Goal: Task Accomplishment & Management: Manage account settings

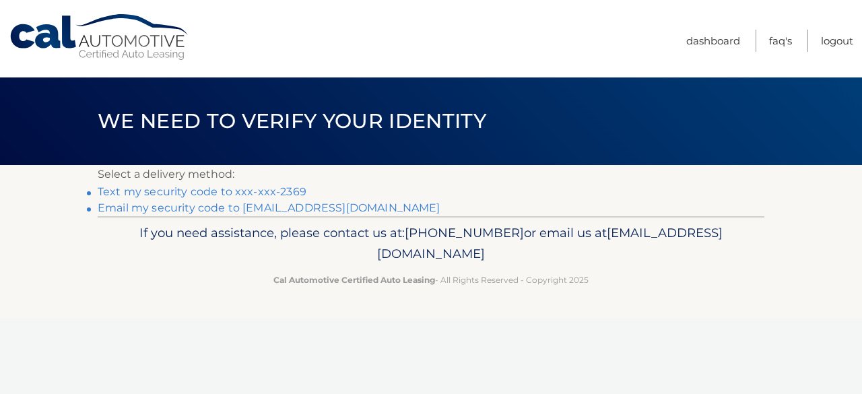
click at [329, 208] on link "Email my security code to m****@maviincny.com" at bounding box center [269, 207] width 343 height 13
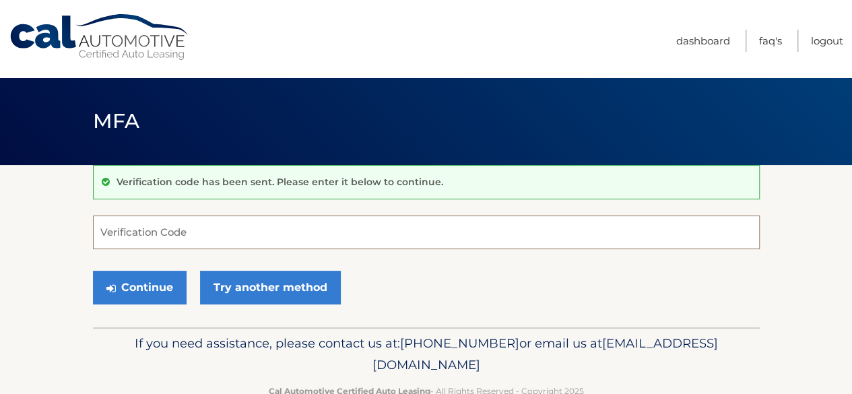
click at [228, 236] on input "Verification Code" at bounding box center [426, 233] width 667 height 34
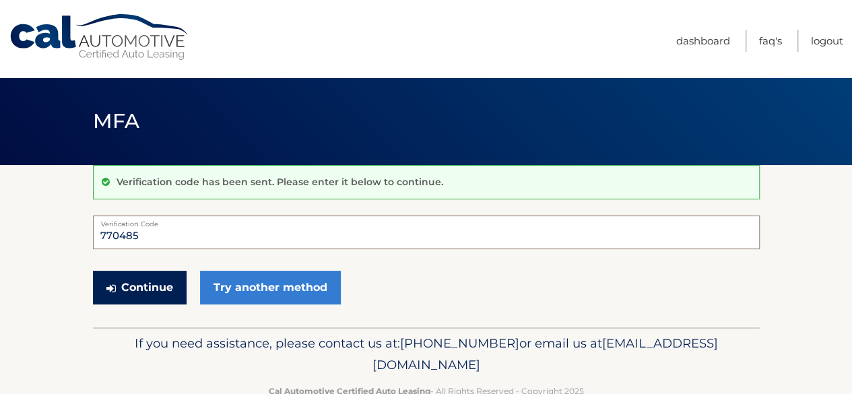
type input "770485"
click at [150, 277] on button "Continue" at bounding box center [140, 288] width 94 height 34
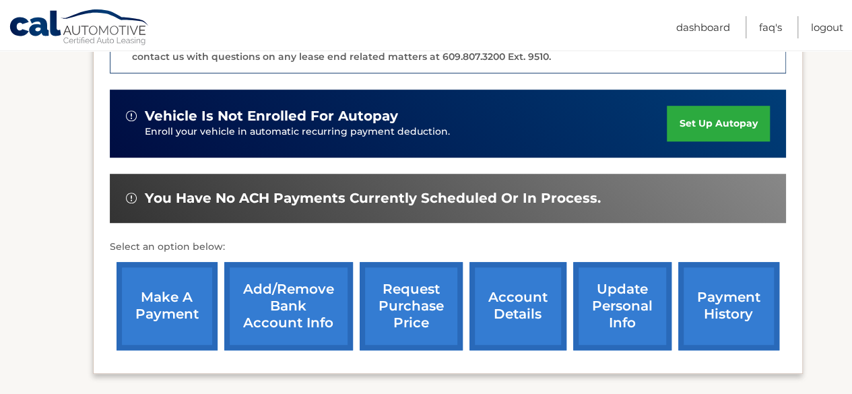
scroll to position [404, 0]
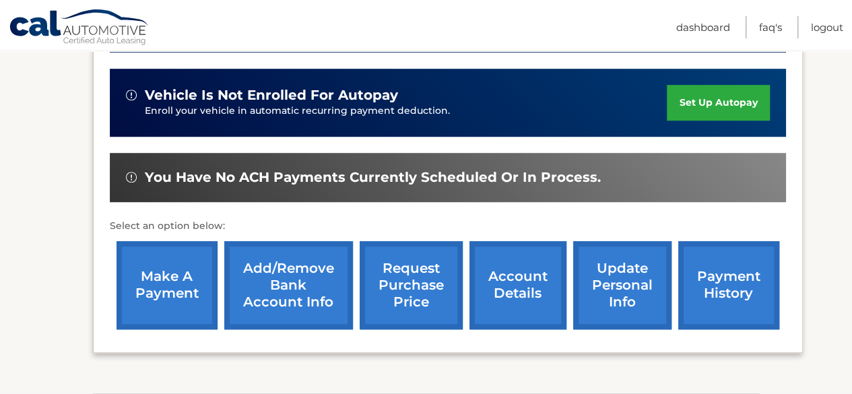
click at [189, 288] on link "make a payment" at bounding box center [167, 285] width 101 height 88
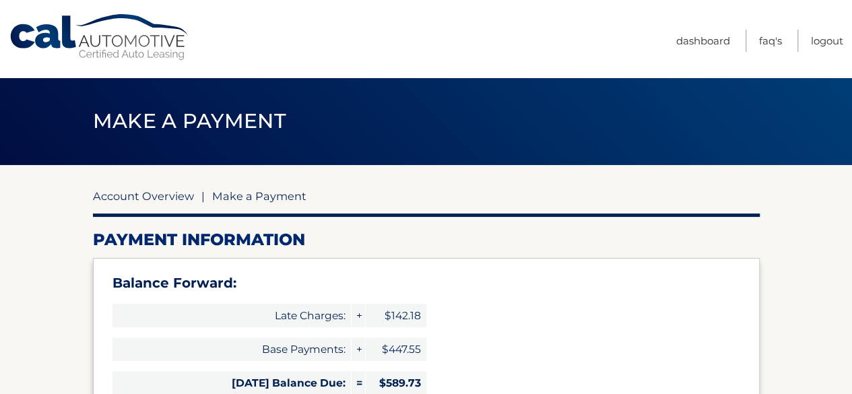
click at [164, 200] on link "Account Overview" at bounding box center [143, 195] width 101 height 13
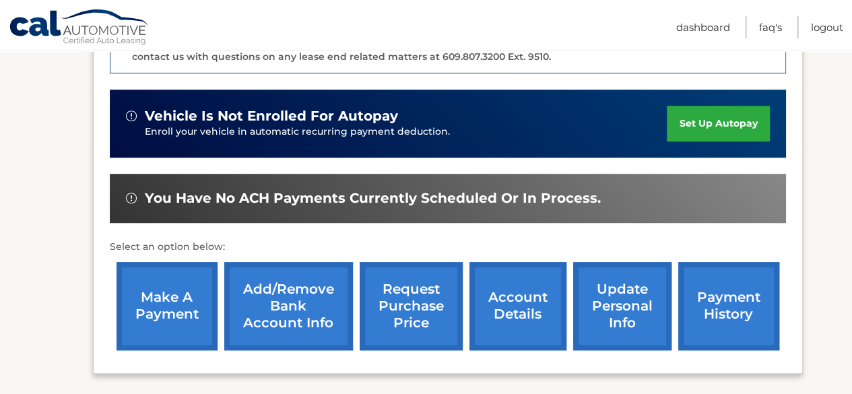
scroll to position [404, 0]
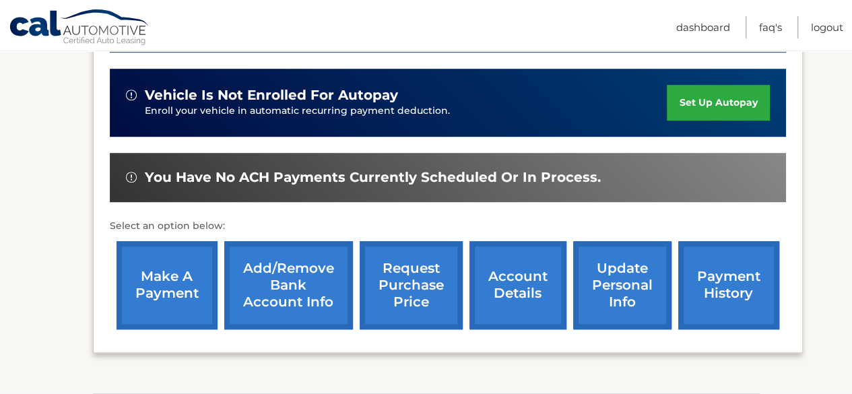
click at [758, 290] on link "payment history" at bounding box center [728, 285] width 101 height 88
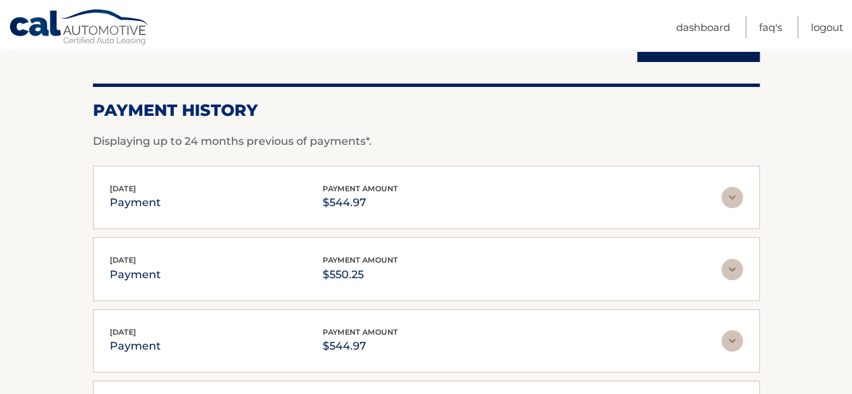
scroll to position [135, 0]
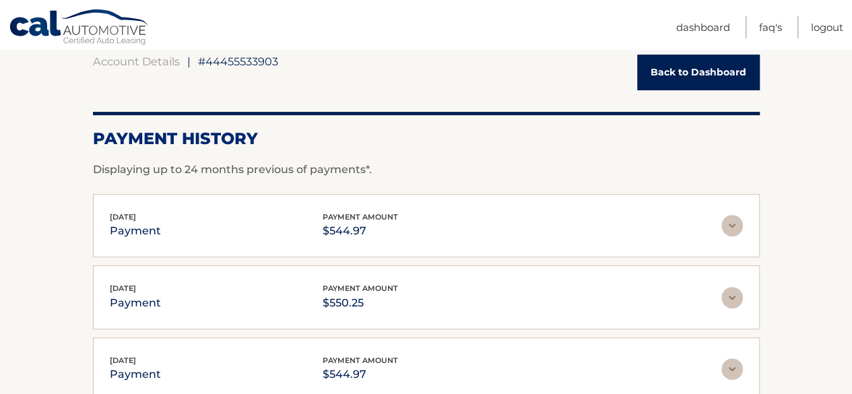
click at [727, 71] on link "Back to Dashboard" at bounding box center [698, 73] width 123 height 36
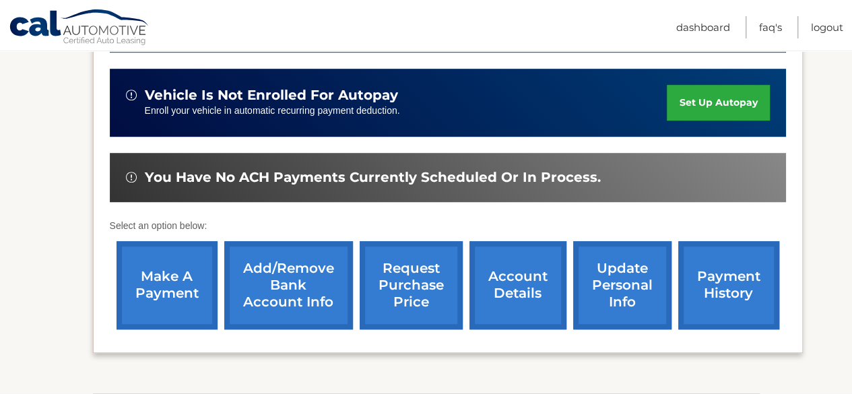
scroll to position [471, 0]
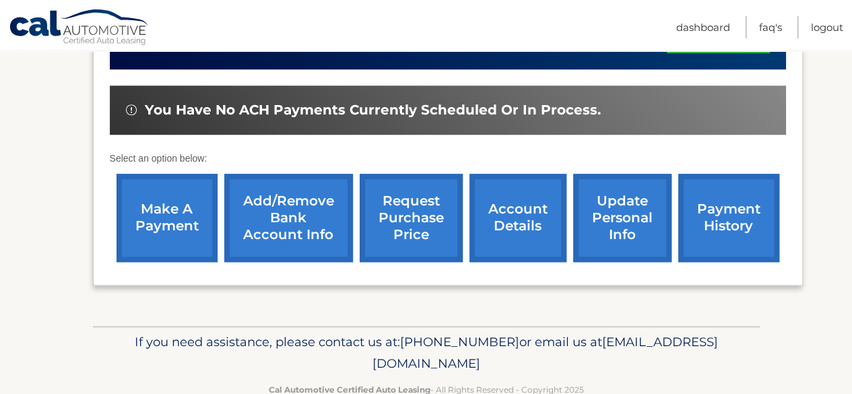
click at [174, 211] on link "make a payment" at bounding box center [167, 218] width 101 height 88
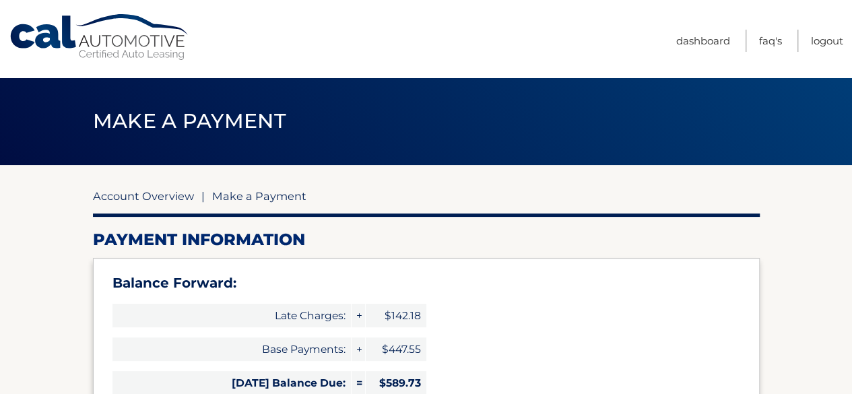
click at [158, 199] on link "Account Overview" at bounding box center [143, 195] width 101 height 13
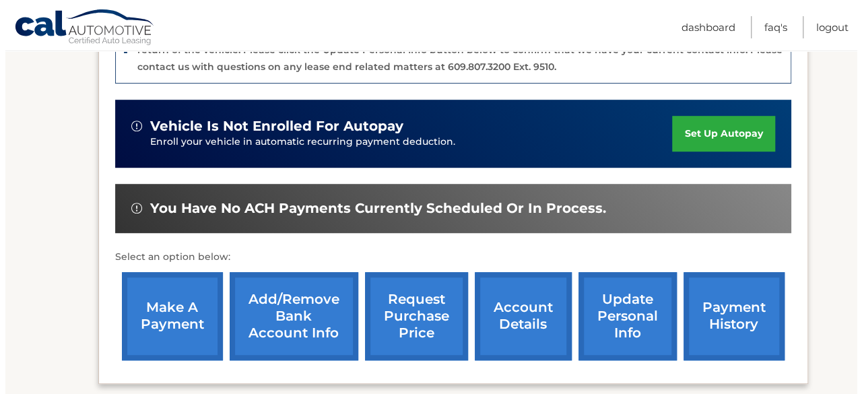
scroll to position [404, 0]
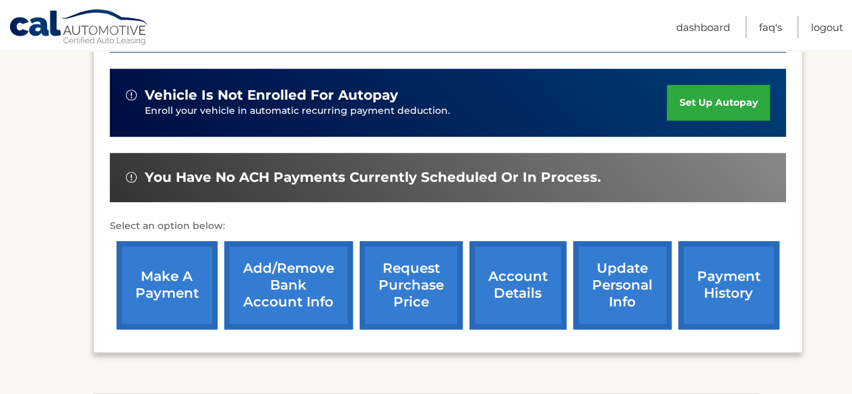
click at [406, 294] on link "request purchase price" at bounding box center [411, 285] width 103 height 88
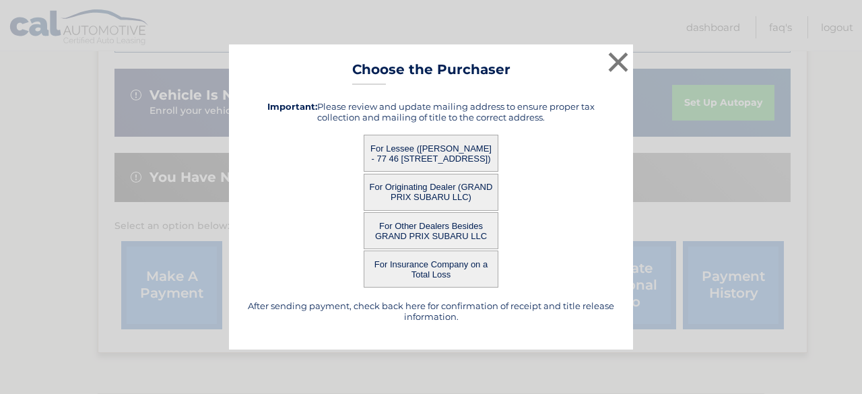
click at [449, 144] on button "For Lessee ([PERSON_NAME] - 77 46 [STREET_ADDRESS])" at bounding box center [431, 153] width 135 height 37
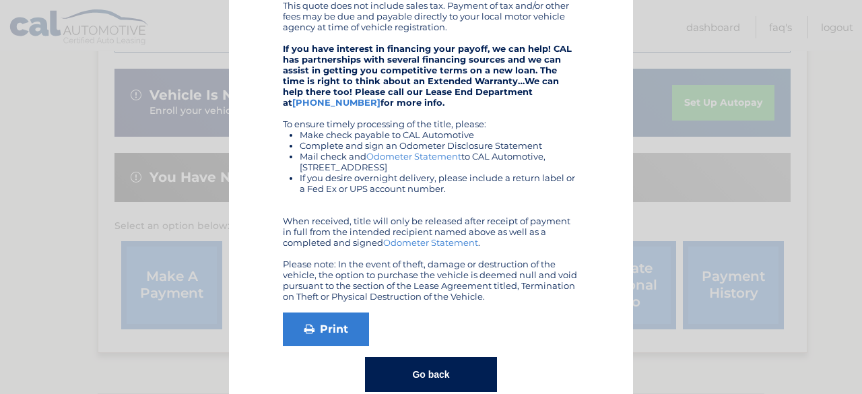
scroll to position [258, 0]
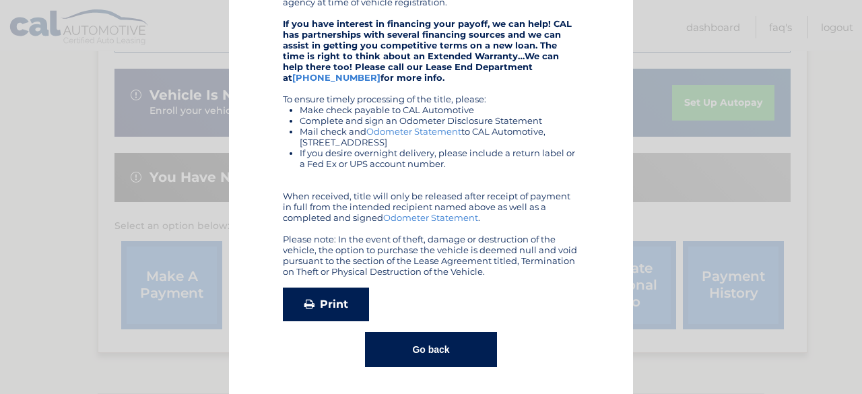
click at [321, 310] on link "Print" at bounding box center [326, 305] width 86 height 34
